Goal: Task Accomplishment & Management: Manage account settings

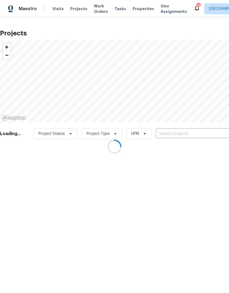
click at [184, 137] on div at bounding box center [114, 146] width 229 height 293
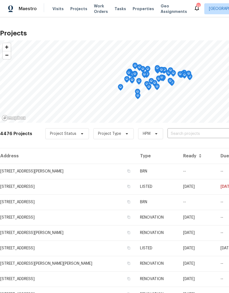
click at [188, 138] on input "text" at bounding box center [198, 133] width 63 height 9
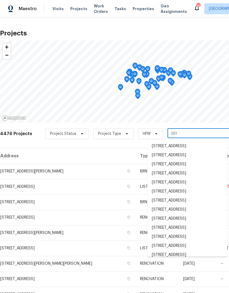
type input "3916"
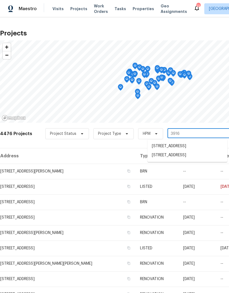
click at [182, 160] on li "[STREET_ADDRESS]" at bounding box center [187, 155] width 80 height 9
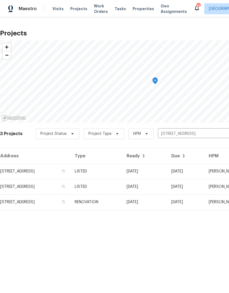
click at [30, 171] on td "[STREET_ADDRESS]" at bounding box center [35, 170] width 70 height 15
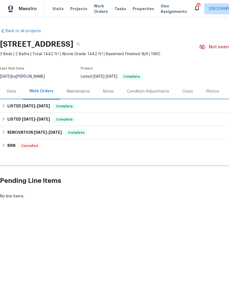
click at [26, 107] on span "[DATE]" at bounding box center [28, 106] width 13 height 4
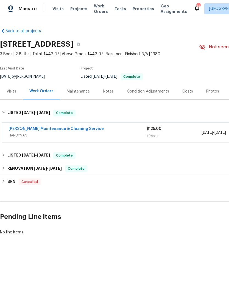
click at [23, 130] on link "[PERSON_NAME] Maintenance & Cleaning Service" at bounding box center [56, 129] width 95 height 4
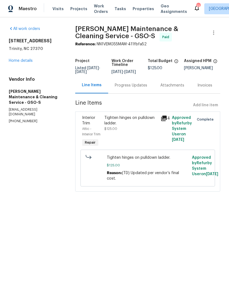
click at [18, 59] on link "Home details" at bounding box center [21, 61] width 24 height 4
